Goal: Task Accomplishment & Management: Manage account settings

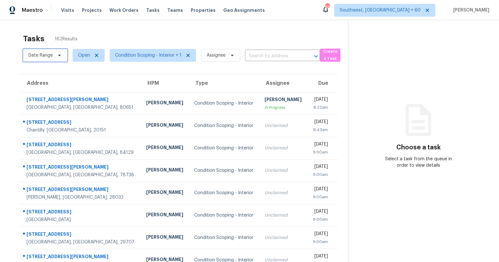
click at [53, 57] on span "Date Range" at bounding box center [45, 55] width 44 height 13
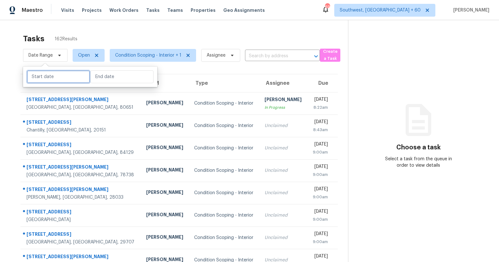
click at [54, 75] on input "text" at bounding box center [58, 76] width 63 height 13
select select "9"
select select "2025"
select select "10"
select select "2025"
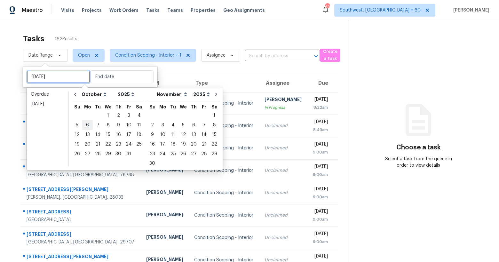
type input "Mon, Oct 06"
type input "Wed, Oct 01"
click at [105, 116] on div "1" at bounding box center [108, 115] width 10 height 9
type input "Wed, Oct 01"
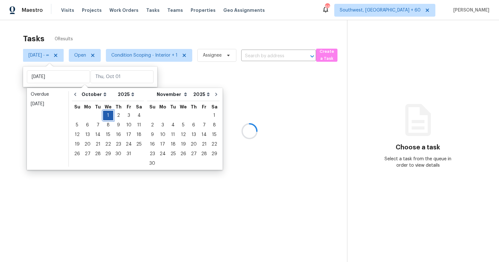
click at [105, 116] on div "1" at bounding box center [108, 115] width 10 height 9
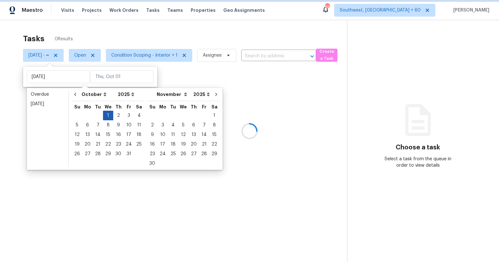
type input "Wed, Oct 01"
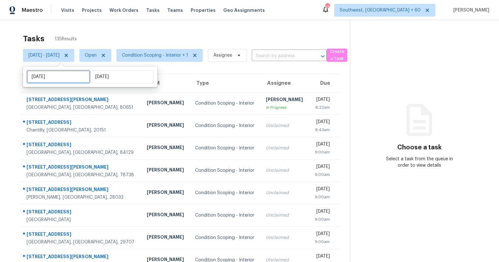
click at [60, 77] on input "Wed, Oct 01" at bounding box center [58, 76] width 63 height 13
select select "9"
select select "2025"
select select "10"
select select "2025"
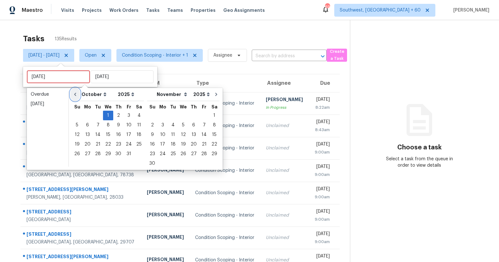
click at [76, 94] on icon "Go to previous month" at bounding box center [75, 94] width 5 height 5
select select "8"
select select "9"
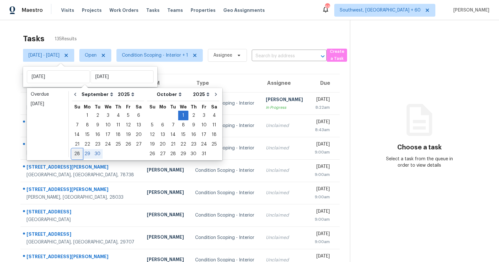
click at [79, 154] on div "28" at bounding box center [77, 153] width 10 height 9
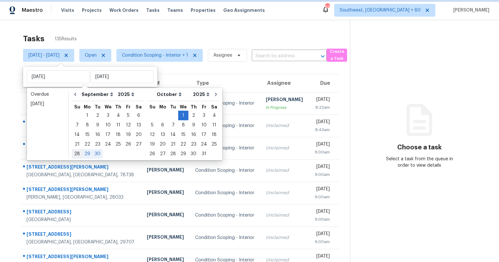
type input "Sun, Sep 28"
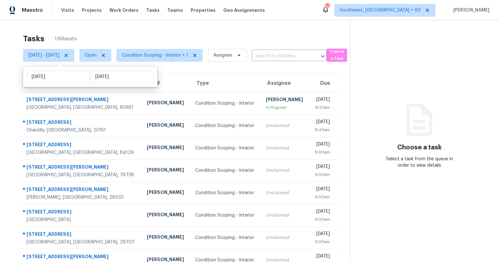
click at [151, 37] on div "Tasks 135 Results" at bounding box center [186, 38] width 327 height 17
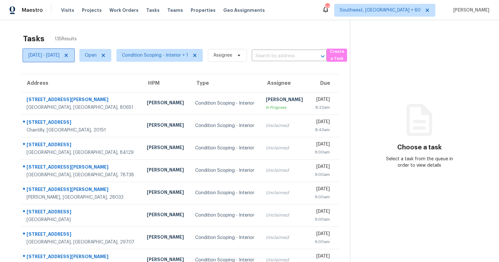
click at [60, 57] on span "Sun, Sep 28 - Wed, Oct 01" at bounding box center [43, 55] width 31 height 6
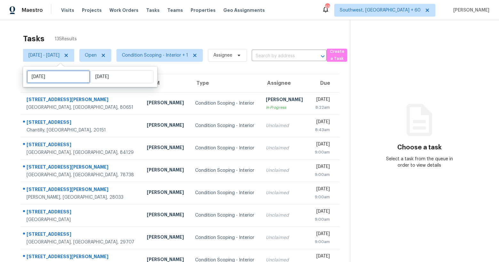
click at [70, 72] on input "Sun, Sep 28" at bounding box center [58, 76] width 63 height 13
select select "8"
select select "2025"
select select "9"
select select "2025"
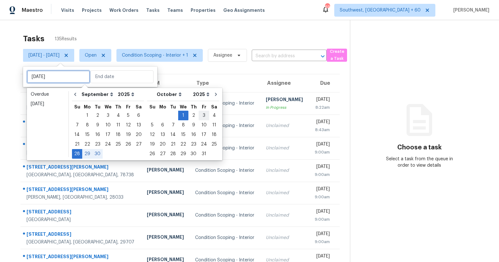
type input "Fri, Oct 03"
click at [189, 115] on div "2" at bounding box center [194, 115] width 10 height 9
type input "Thu, Oct 02"
type input "Wed, Oct 01"
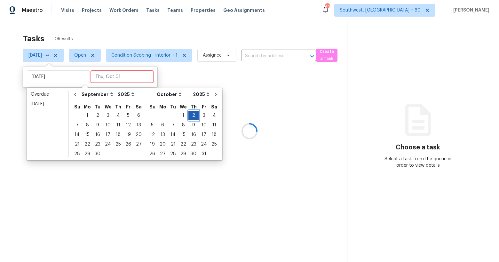
click at [189, 115] on div "2" at bounding box center [194, 115] width 10 height 9
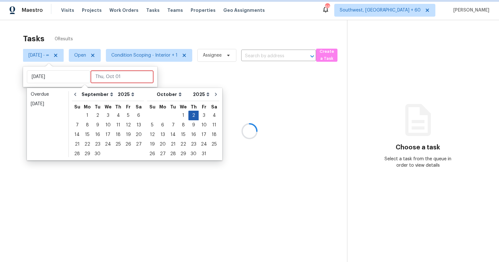
type input "Thu, Oct 02"
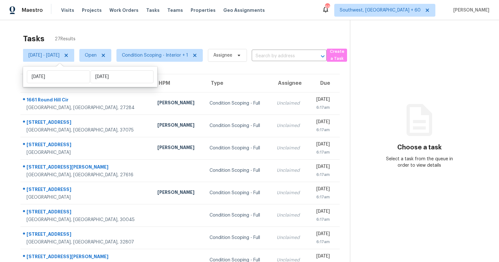
click at [129, 30] on div "Tasks 27 Results Thu, Oct 02 - Thu, Oct 02 Open Condition Scoping - Interior + …" at bounding box center [249, 176] width 499 height 313
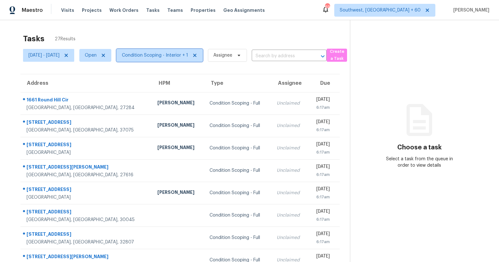
click at [177, 51] on span "Condition Scoping - Interior + 1" at bounding box center [160, 55] width 86 height 13
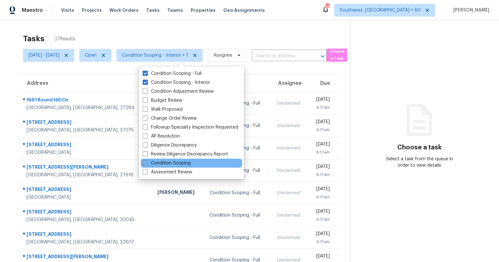
click at [172, 163] on label "Condition Scoping" at bounding box center [167, 163] width 48 height 6
click at [147, 163] on input "Condition Scoping" at bounding box center [145, 162] width 4 height 4
checkbox input "true"
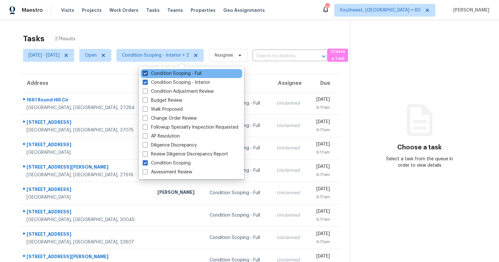
click at [161, 71] on label "Condition Scoping - Full" at bounding box center [172, 73] width 59 height 6
click at [147, 71] on input "Condition Scoping - Full" at bounding box center [145, 72] width 4 height 4
checkbox input "false"
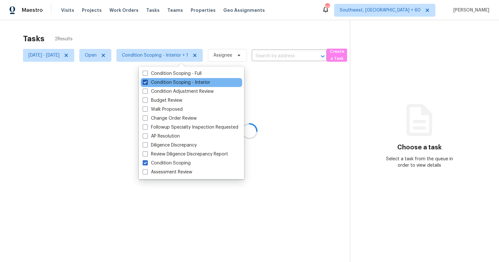
click at [160, 83] on label "Condition Scoping - Interior" at bounding box center [177, 82] width 68 height 6
click at [147, 83] on input "Condition Scoping - Interior" at bounding box center [145, 81] width 4 height 4
checkbox input "false"
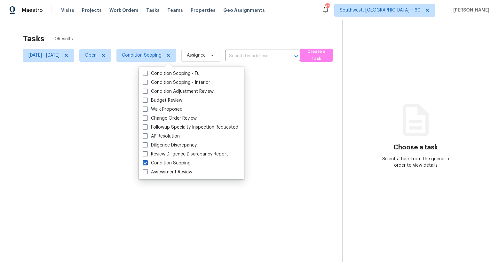
click at [98, 33] on div "Tasks 0 Results" at bounding box center [182, 38] width 319 height 17
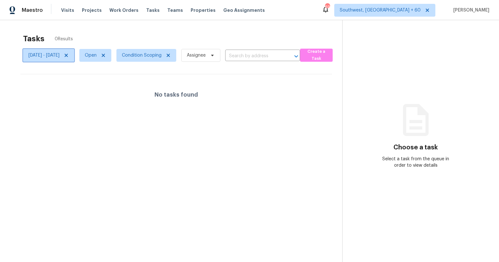
click at [69, 58] on icon at bounding box center [66, 55] width 5 height 5
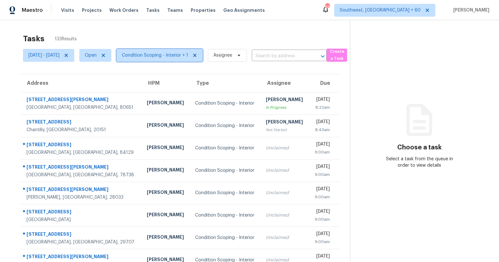
click at [176, 55] on span "Condition Scoping - Interior + 1" at bounding box center [155, 55] width 66 height 6
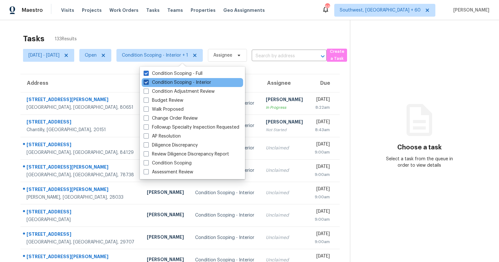
click at [174, 83] on label "Condition Scoping - Interior" at bounding box center [178, 82] width 68 height 6
click at [148, 83] on input "Condition Scoping - Interior" at bounding box center [146, 81] width 4 height 4
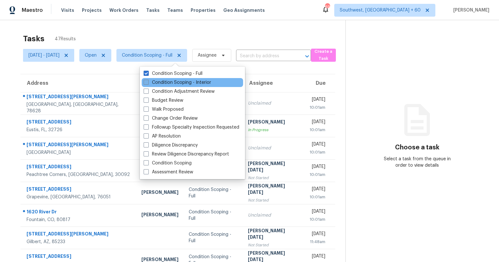
click at [193, 84] on label "Condition Scoping - Interior" at bounding box center [178, 82] width 68 height 6
click at [148, 84] on input "Condition Scoping - Interior" at bounding box center [146, 81] width 4 height 4
checkbox input "true"
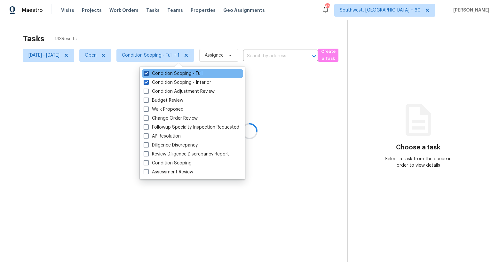
click at [189, 74] on label "Condition Scoping - Full" at bounding box center [173, 73] width 59 height 6
click at [148, 74] on input "Condition Scoping - Full" at bounding box center [146, 72] width 4 height 4
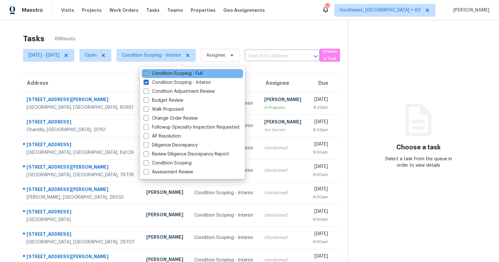
click at [191, 75] on label "Condition Scoping - Full" at bounding box center [173, 73] width 59 height 6
click at [148, 75] on input "Condition Scoping - Full" at bounding box center [146, 72] width 4 height 4
checkbox input "true"
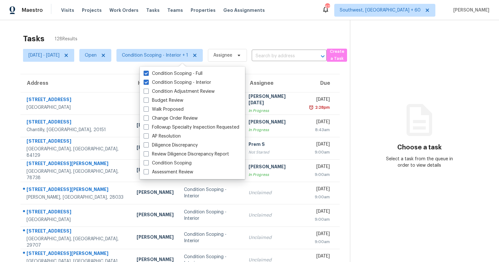
click at [126, 32] on div "Tasks 128 Results" at bounding box center [186, 38] width 327 height 17
